Goal: Information Seeking & Learning: Learn about a topic

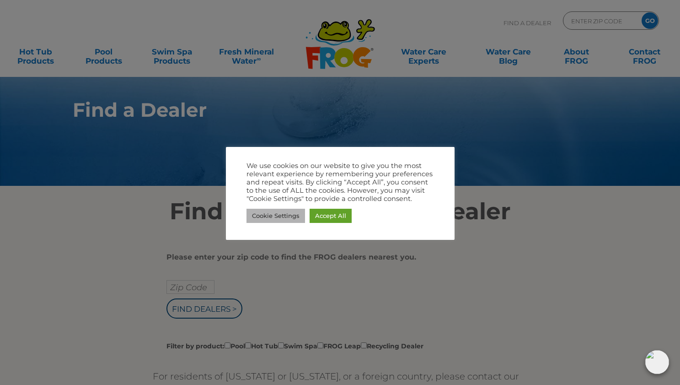
click at [278, 216] on link "Cookie Settings" at bounding box center [276, 216] width 59 height 14
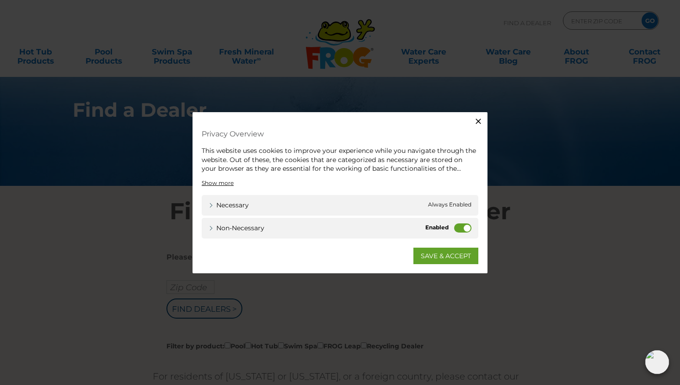
click at [455, 226] on label "Non-necessary" at bounding box center [462, 227] width 17 height 9
click at [0, 0] on input "Non-necessary" at bounding box center [0, 0] width 0 height 0
click at [457, 256] on link "SAVE & ACCEPT" at bounding box center [446, 255] width 65 height 16
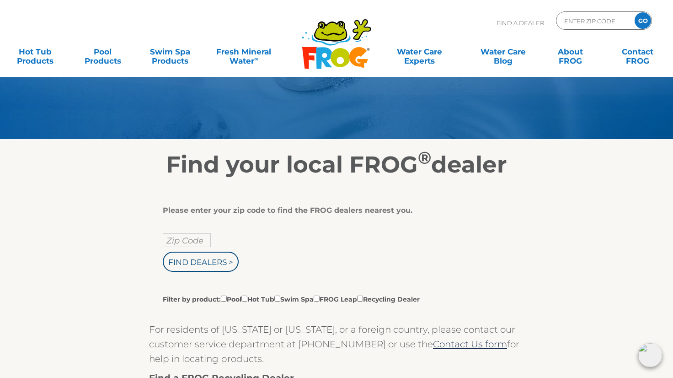
scroll to position [46, 0]
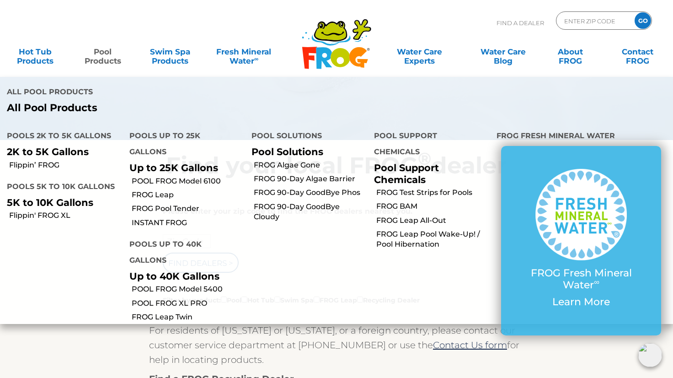
click at [107, 61] on link "Pool Products" at bounding box center [102, 52] width 53 height 18
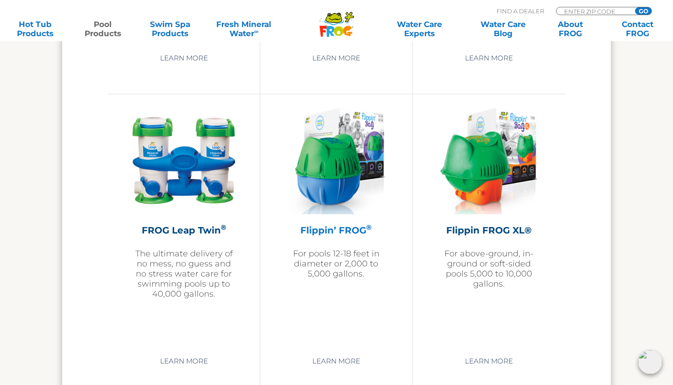
scroll to position [1921, 0]
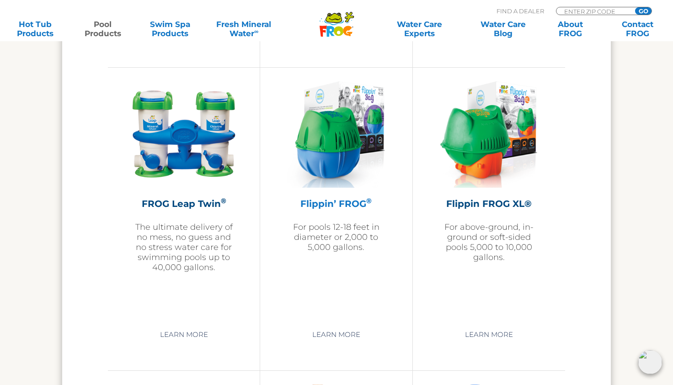
click at [346, 203] on h2 "Flippin’ FROG ®" at bounding box center [336, 204] width 106 height 14
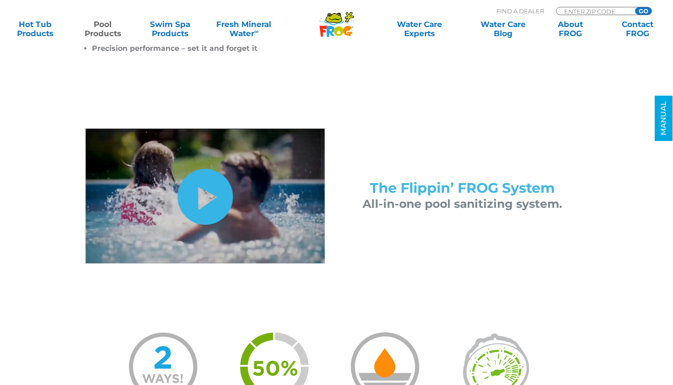
scroll to position [366, 0]
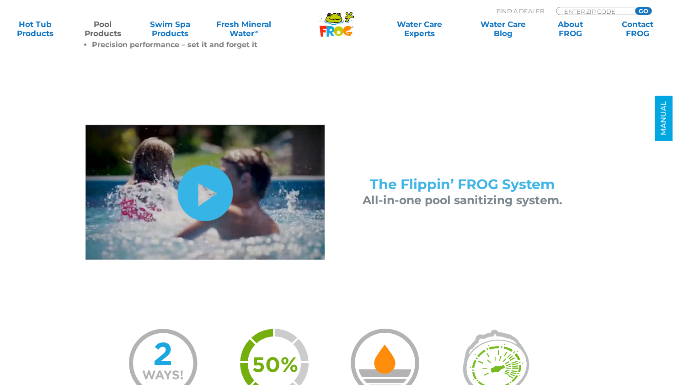
click at [214, 185] on link "hide-me" at bounding box center [204, 193] width 55 height 56
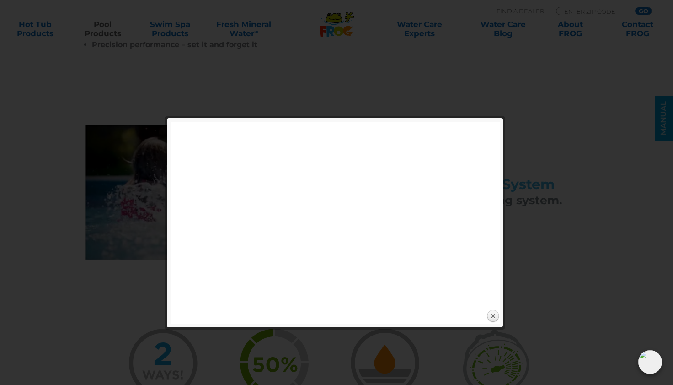
scroll to position [412, 0]
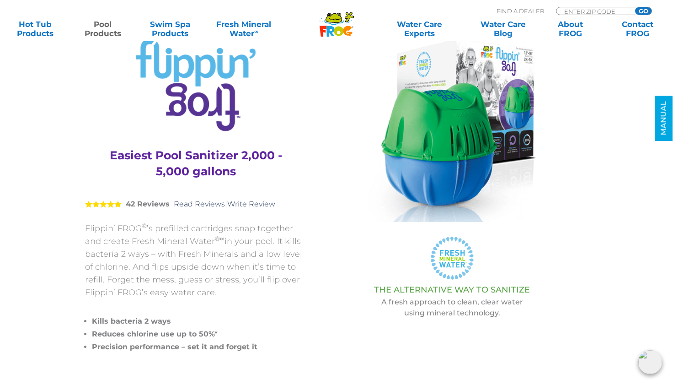
scroll to position [0, 0]
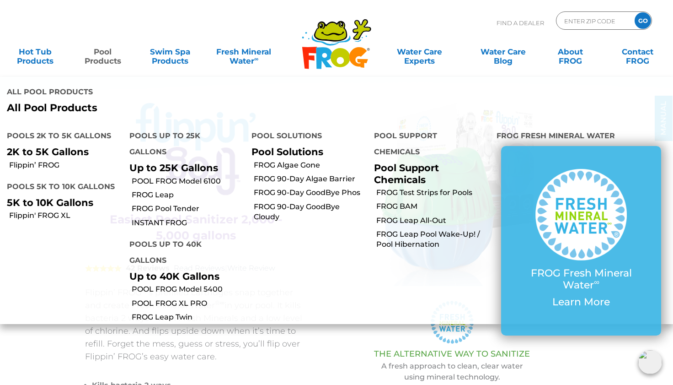
click at [101, 57] on link "Pool Products" at bounding box center [102, 52] width 53 height 18
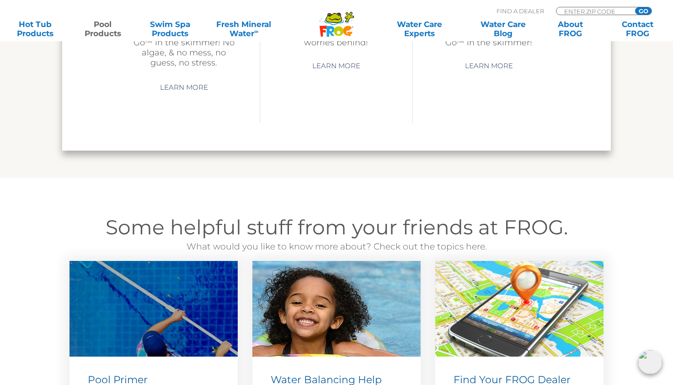
scroll to position [3156, 0]
